Goal: Find specific page/section

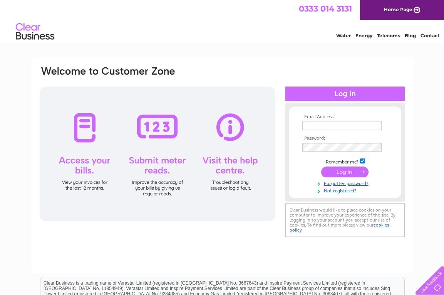
type input "smwestonandsons@gmail.com"
click at [345, 171] on input "submit" at bounding box center [344, 172] width 47 height 11
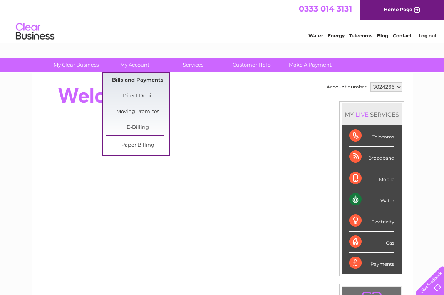
click at [136, 77] on link "Bills and Payments" at bounding box center [137, 80] width 63 height 15
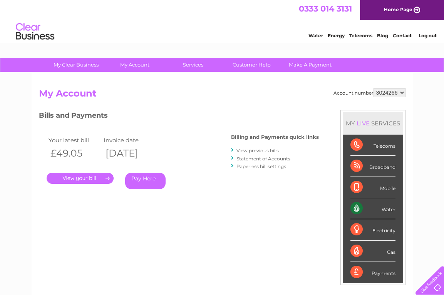
click at [75, 179] on link "." at bounding box center [80, 178] width 67 height 11
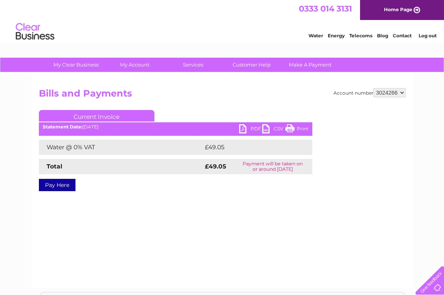
click at [252, 127] on link "PDF" at bounding box center [250, 129] width 23 height 11
